Goal: Find specific page/section: Find specific page/section

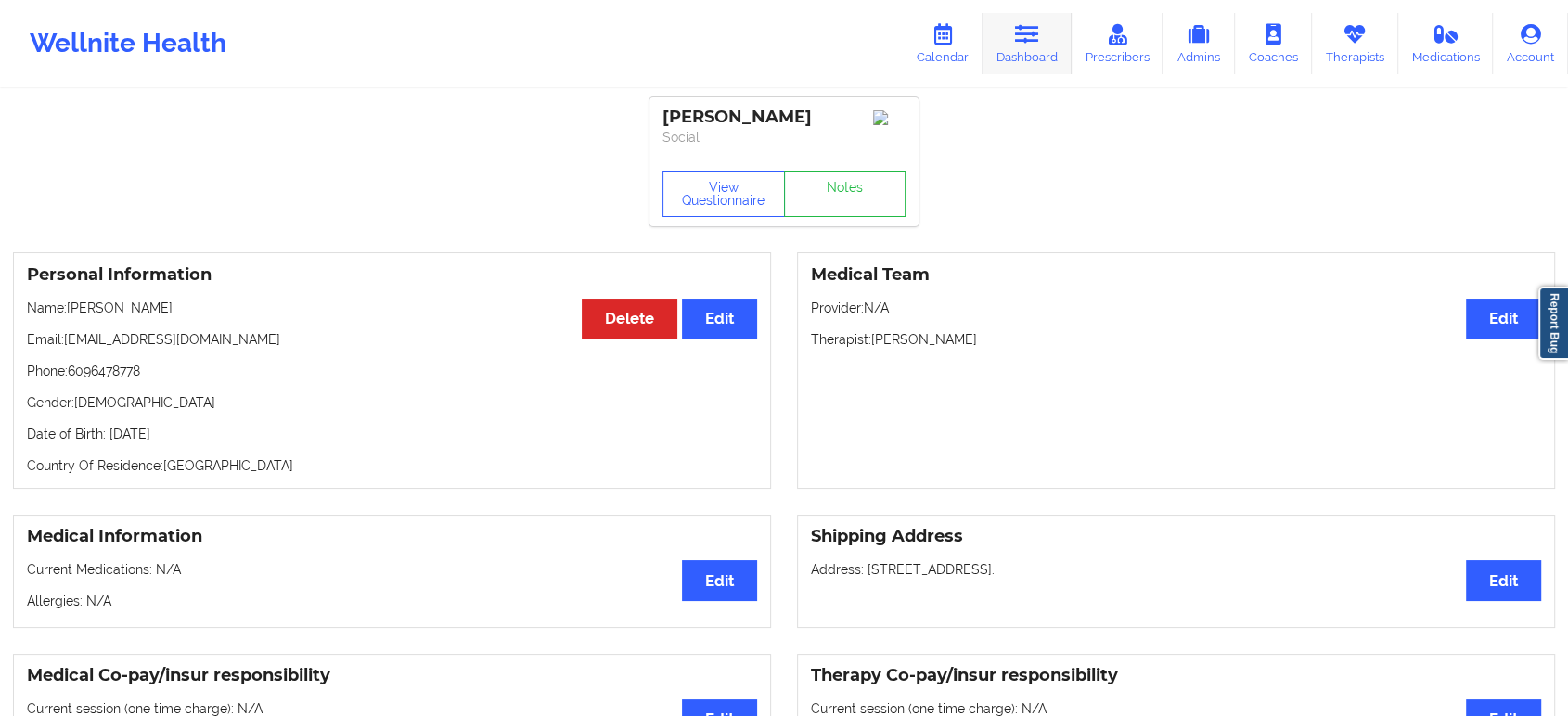
click at [1070, 57] on link "Dashboard" at bounding box center [1027, 44] width 89 height 61
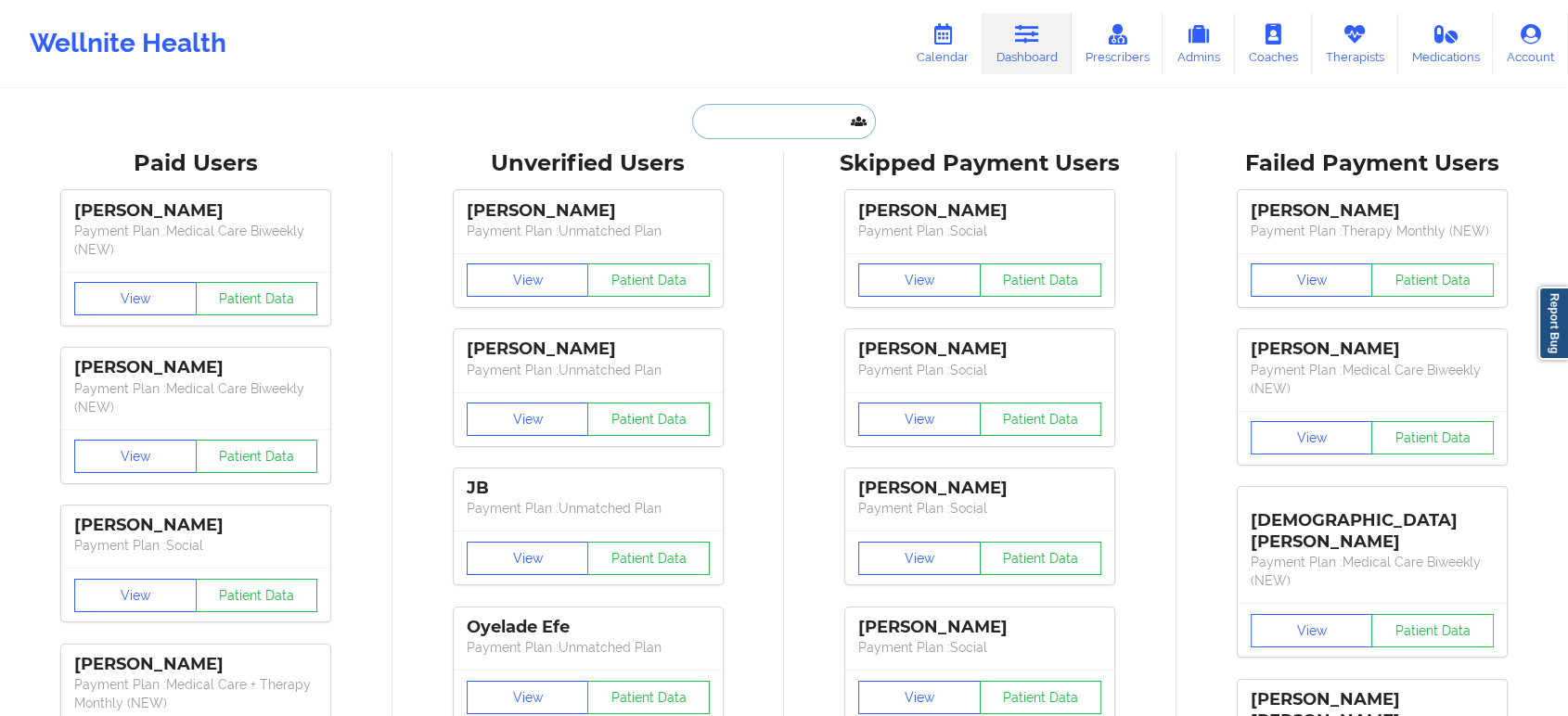
click at [794, 125] on input "text" at bounding box center [784, 121] width 184 height 35
paste input "[EMAIL_ADDRESS][DOMAIN_NAME]"
type input "[EMAIL_ADDRESS][DOMAIN_NAME]"
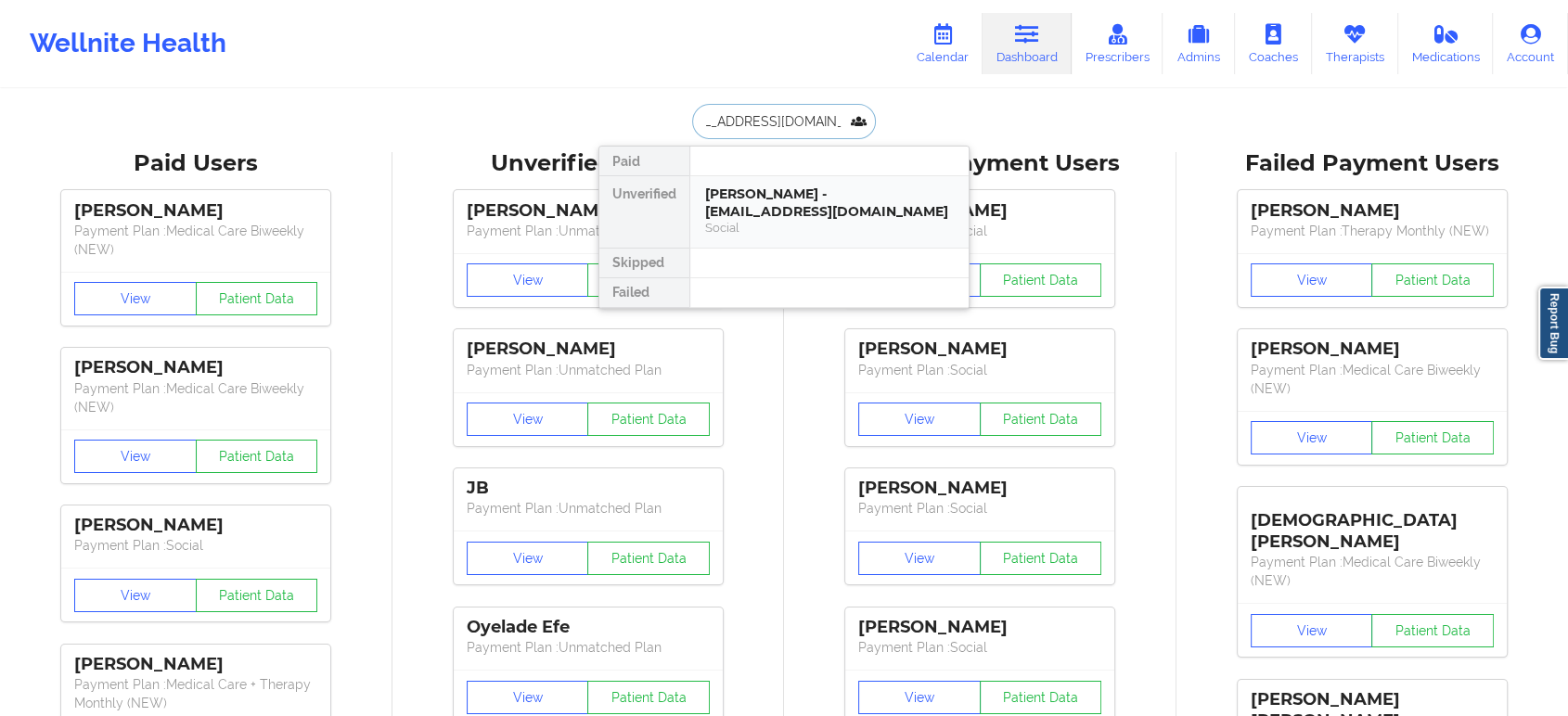
click at [774, 213] on div "[PERSON_NAME] - [EMAIL_ADDRESS][DOMAIN_NAME]" at bounding box center [829, 202] width 249 height 34
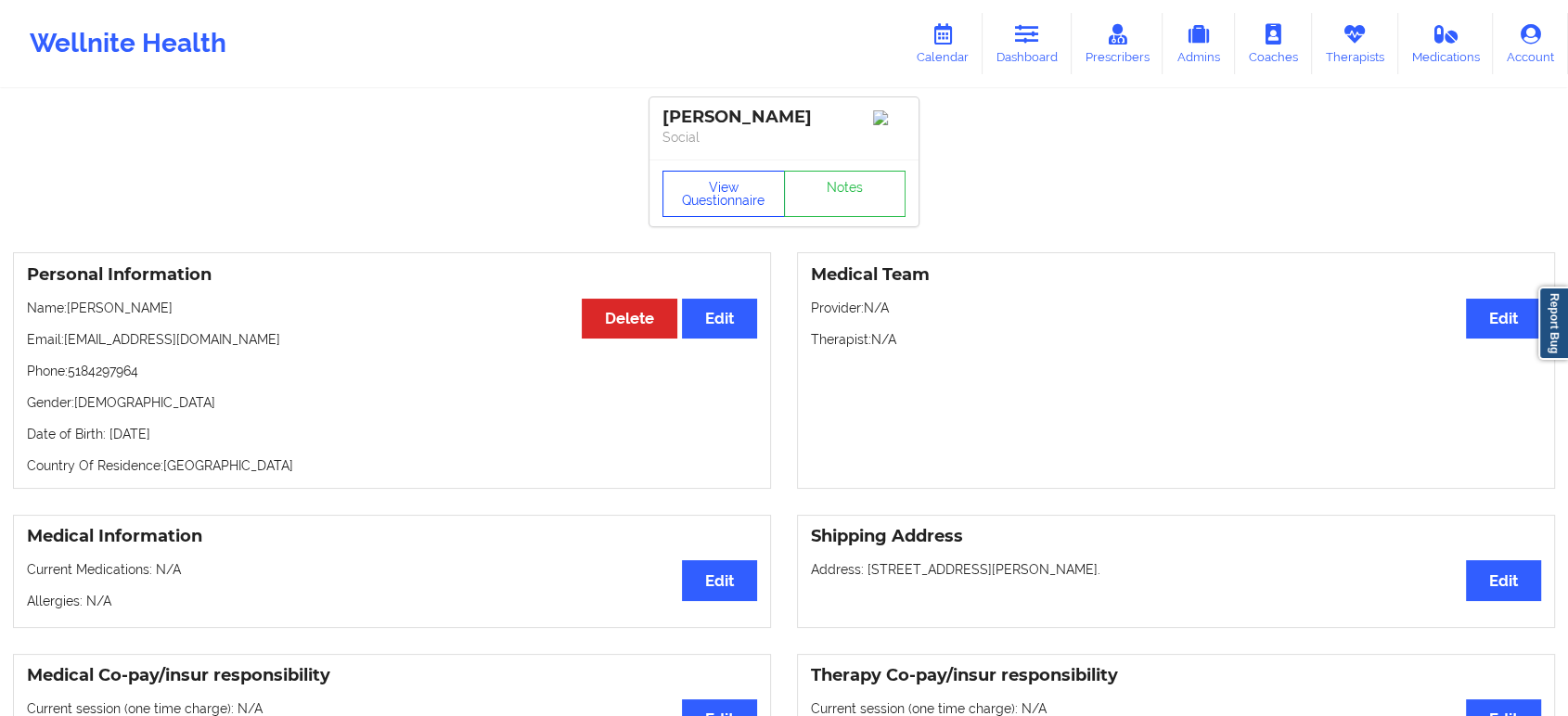
click at [715, 204] on button "View Questionnaire" at bounding box center [724, 194] width 122 height 46
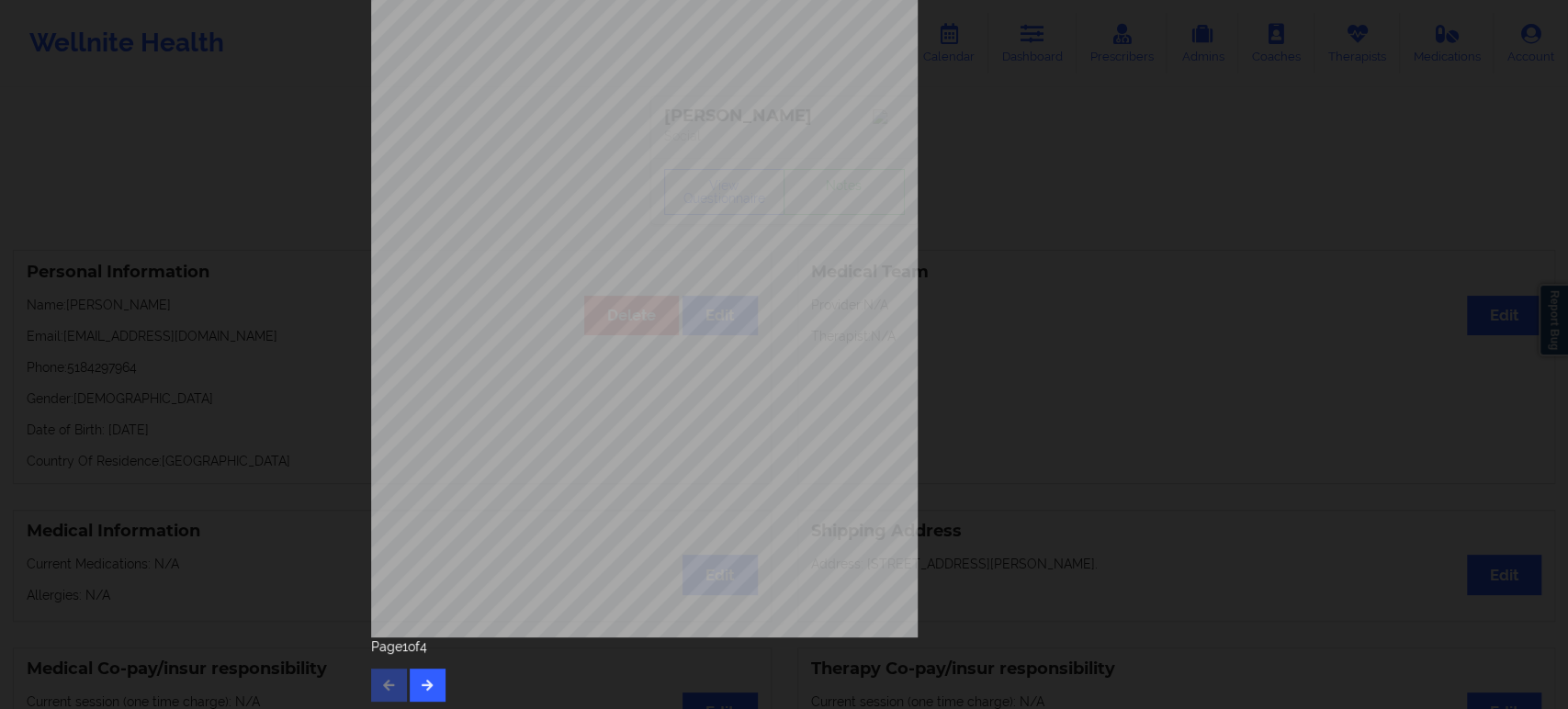
scroll to position [166, 0]
click at [420, 683] on icon "button" at bounding box center [427, 680] width 16 height 11
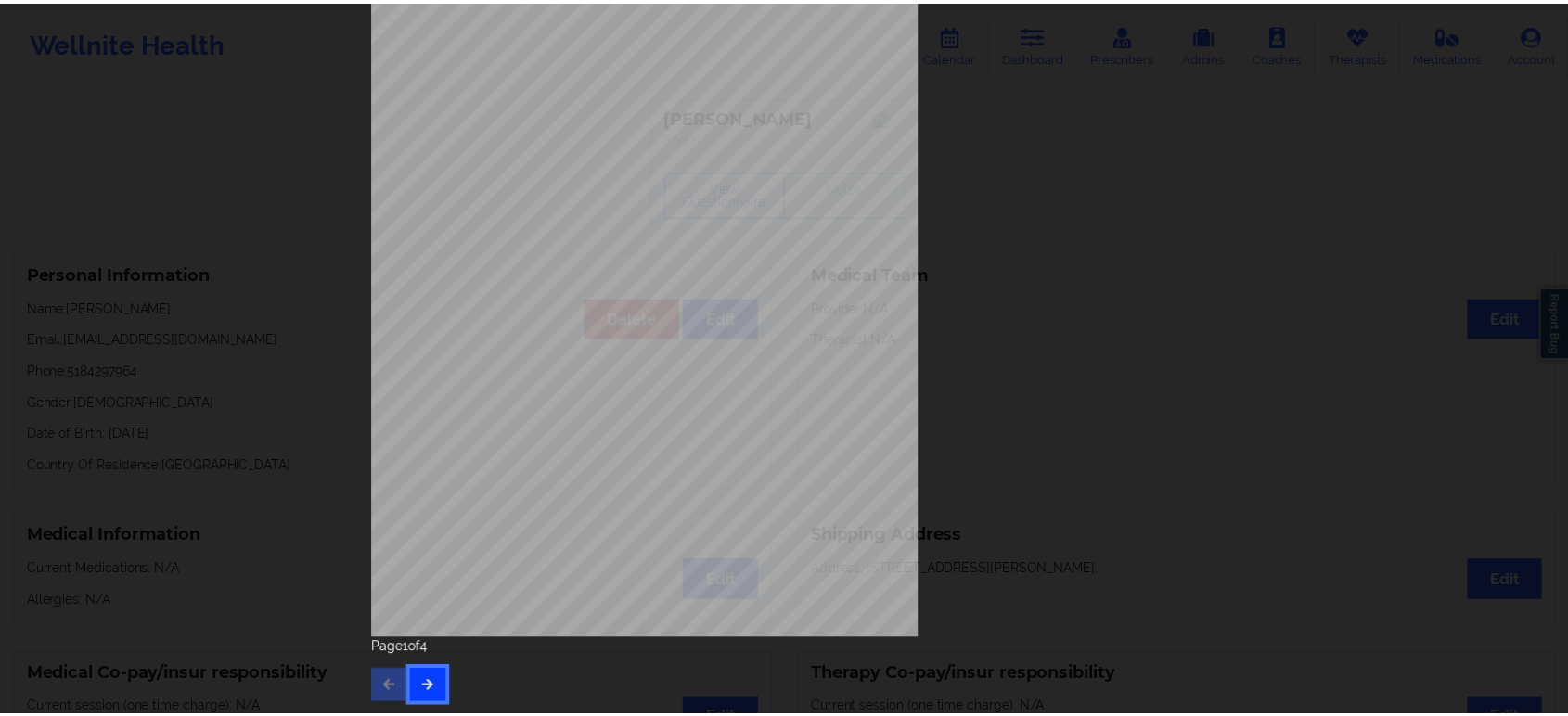
scroll to position [0, 0]
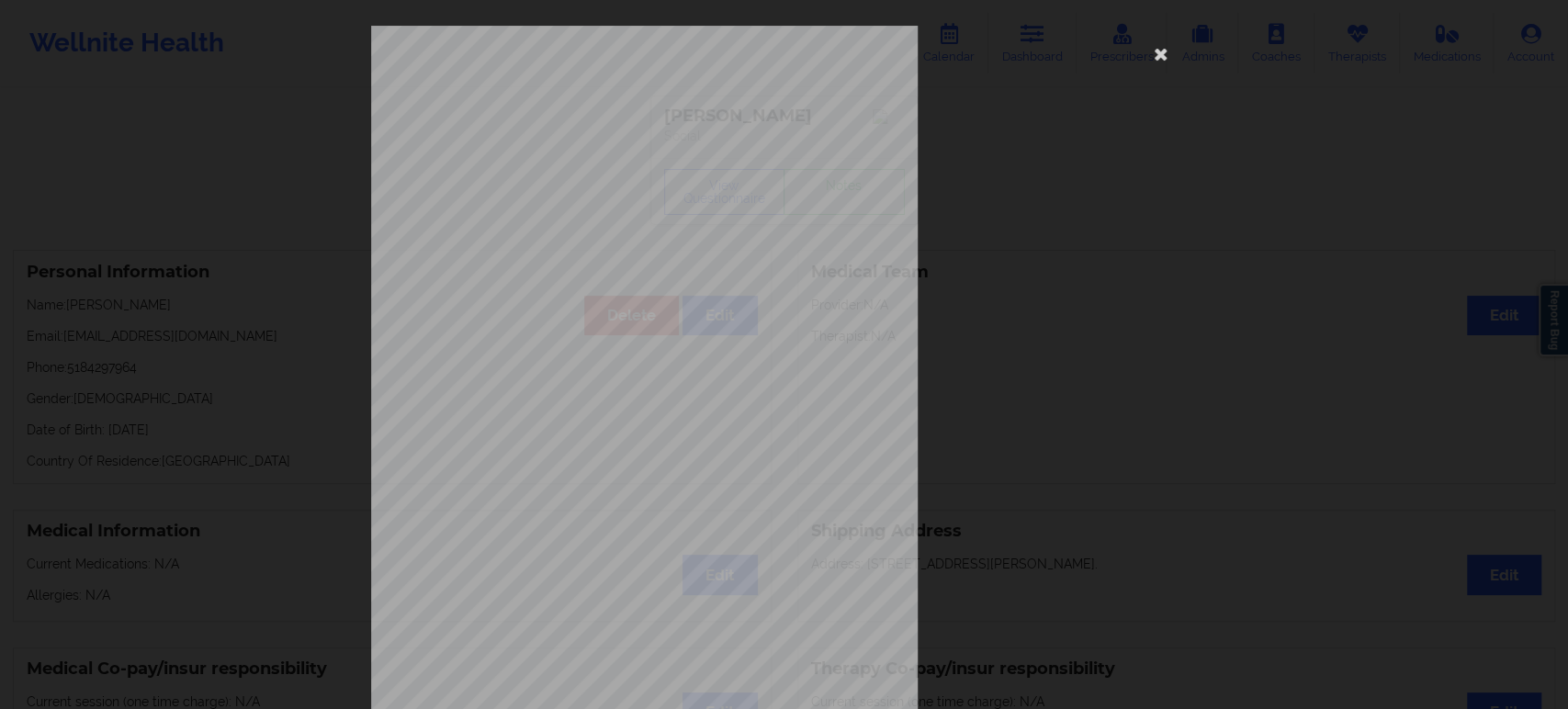
click at [333, 263] on div "This patient has not provided the type of insurance Insurance Member ID for pat…" at bounding box center [784, 354] width 1568 height 709
